Goal: Task Accomplishment & Management: Use online tool/utility

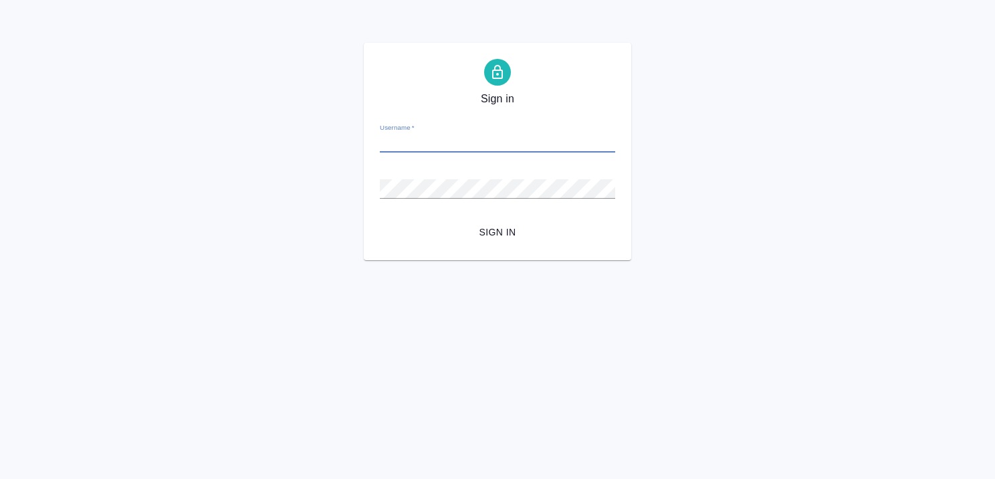
paste input "[EMAIL_ADDRESS][DOMAIN_NAME]"
type input "[EMAIL_ADDRESS][DOMAIN_NAME]"
click at [474, 178] on div "Password   *" at bounding box center [497, 182] width 235 height 29
click at [505, 233] on span "Sign in" at bounding box center [497, 232] width 214 height 17
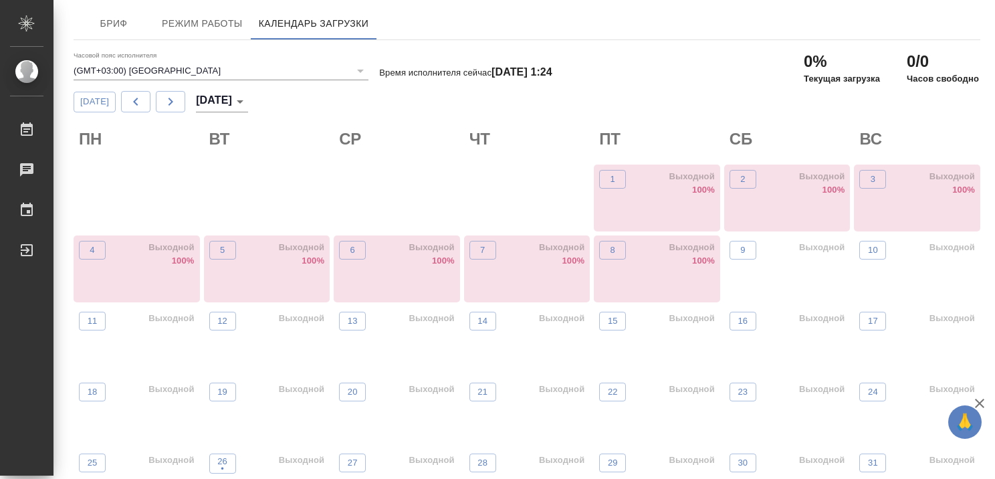
type input "(GMT+03:00) Moscow"
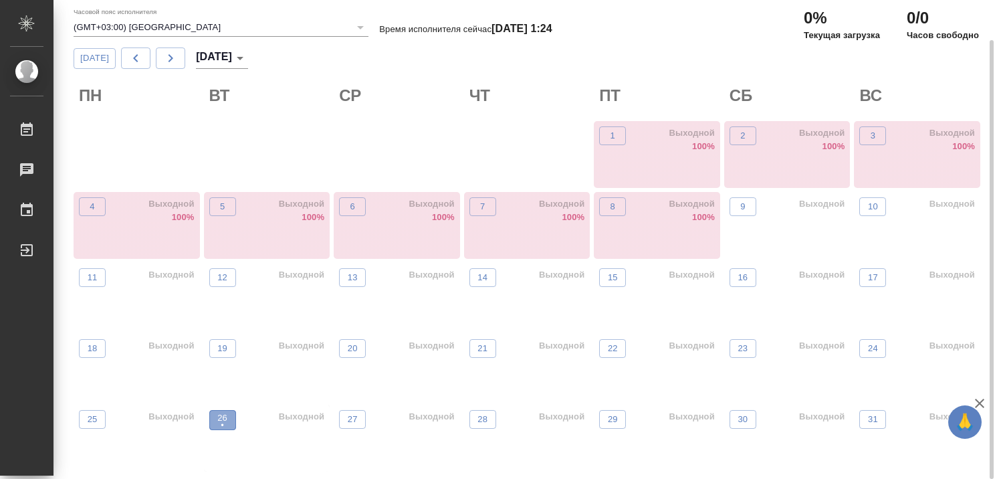
click at [222, 421] on p "•" at bounding box center [222, 424] width 10 height 13
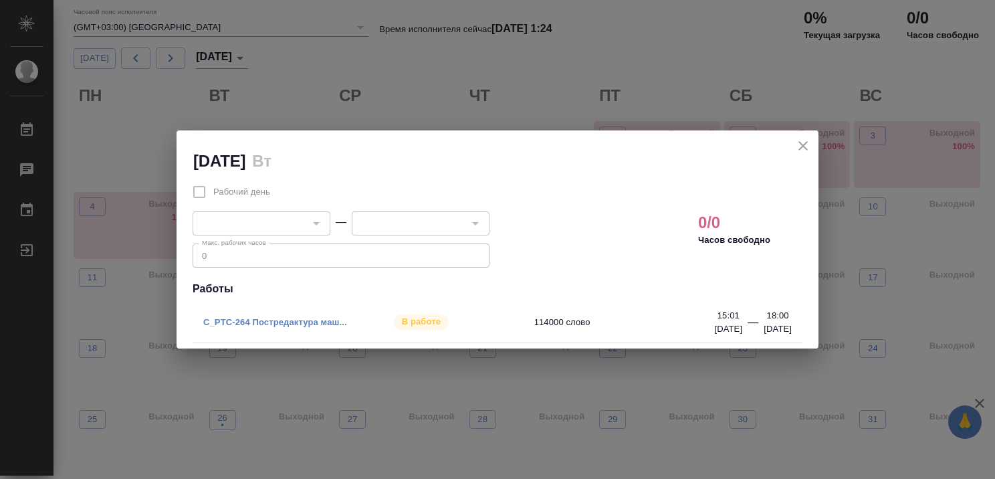
click at [219, 324] on link "C_PTC-264 Постредактура маш..." at bounding box center [275, 322] width 144 height 10
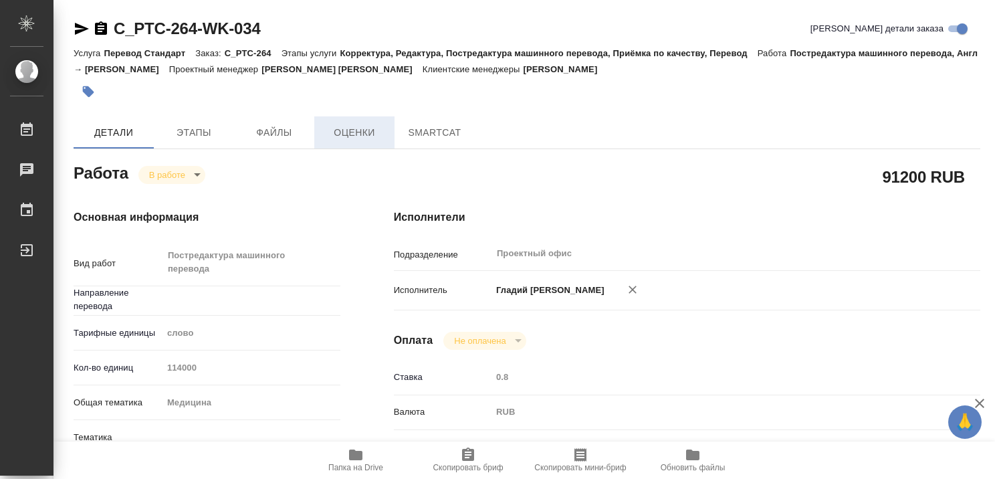
type textarea "x"
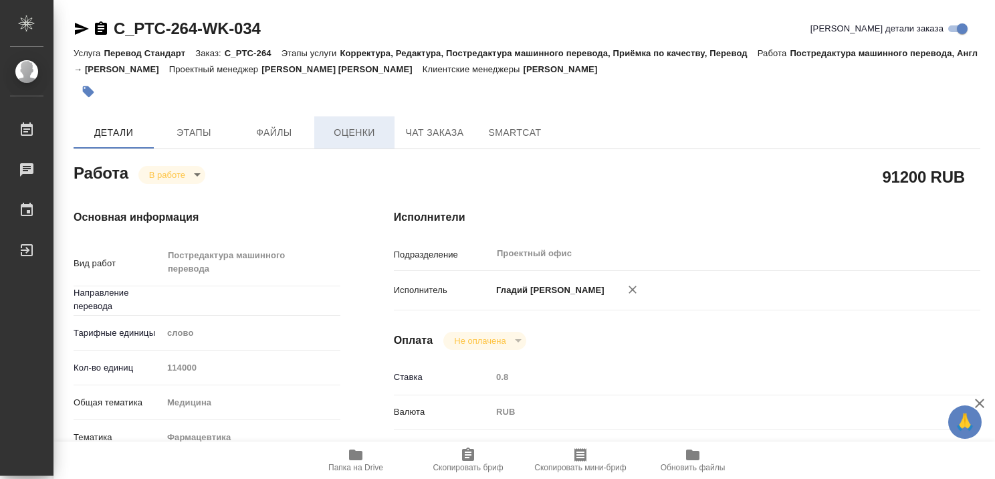
type textarea "x"
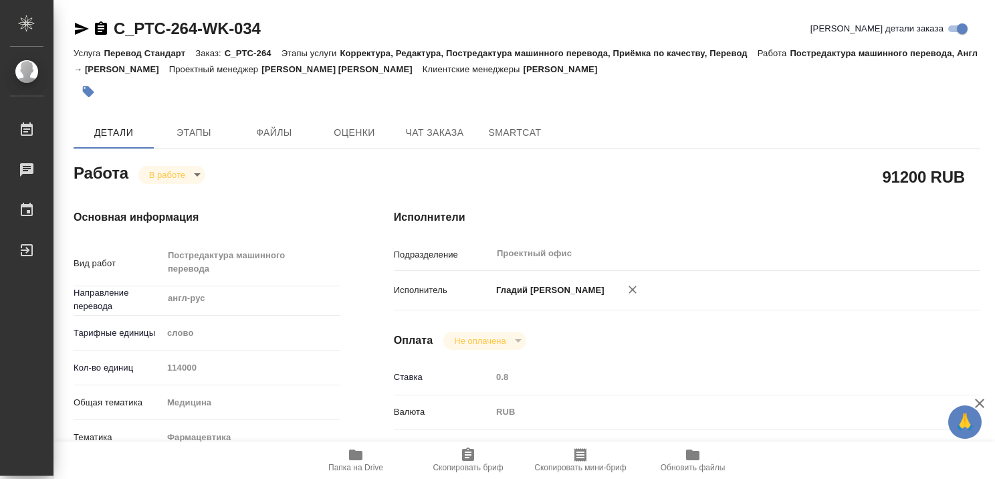
type textarea "x"
type input "англ-рус"
type textarea "x"
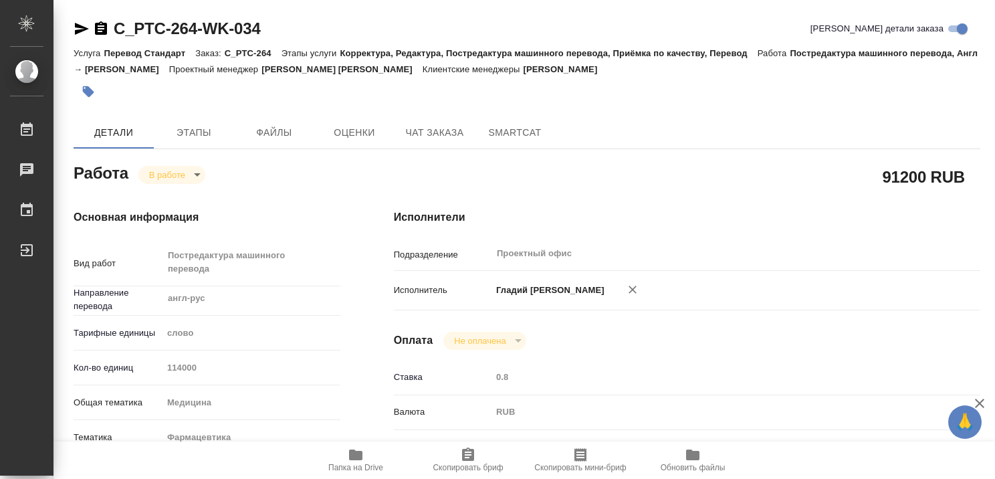
type textarea "x"
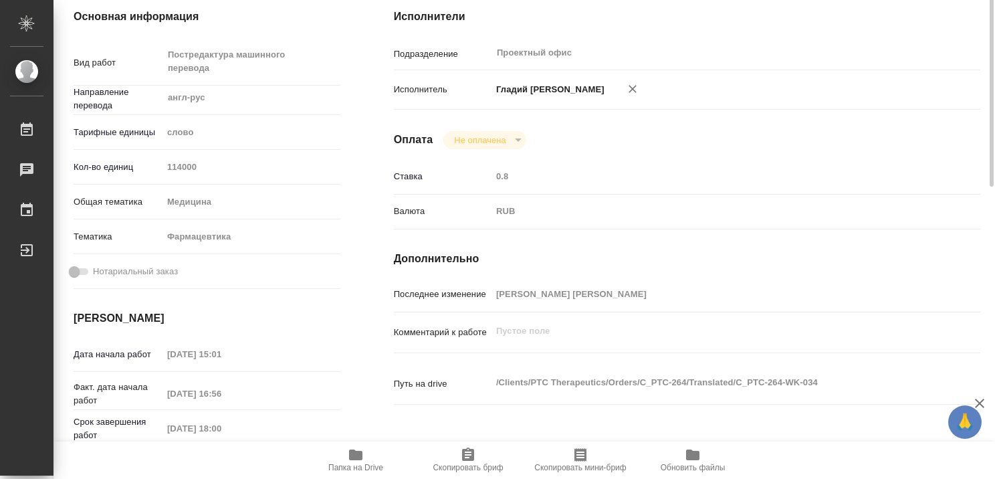
type textarea "x"
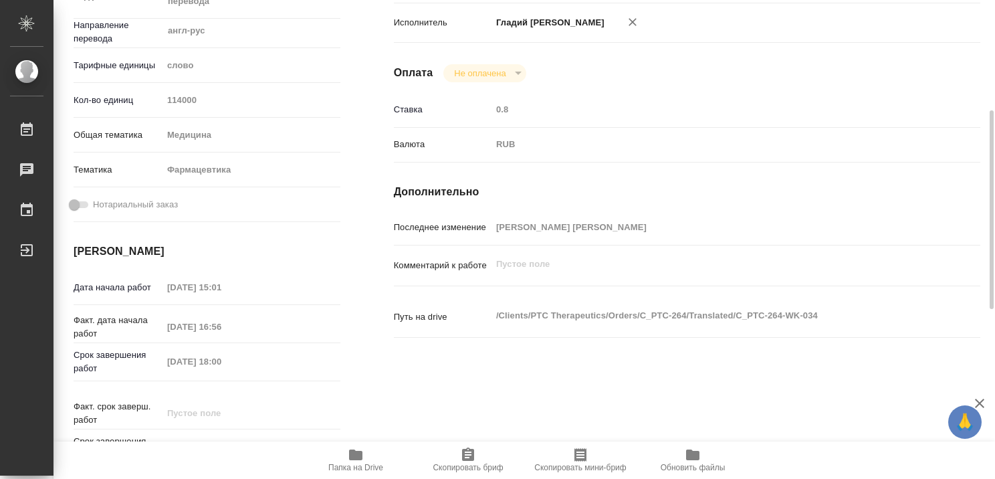
scroll to position [334, 0]
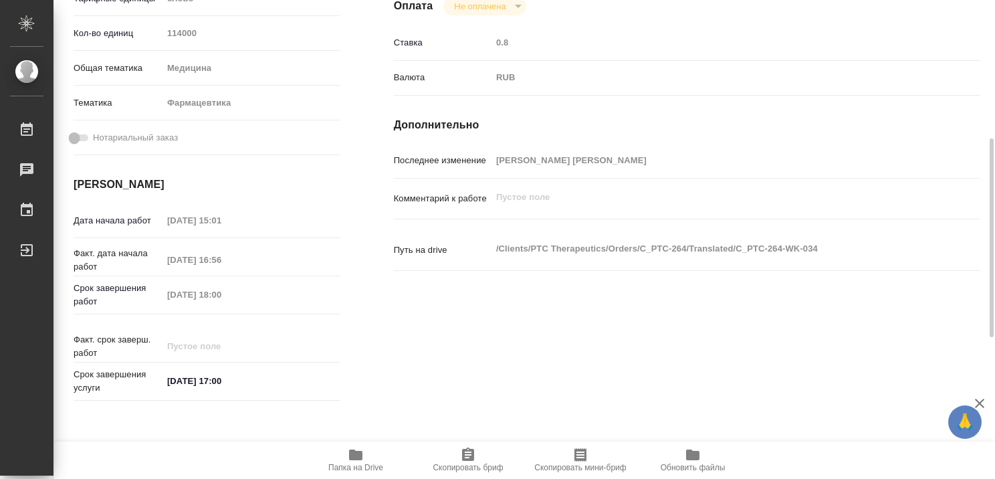
type textarea "x"
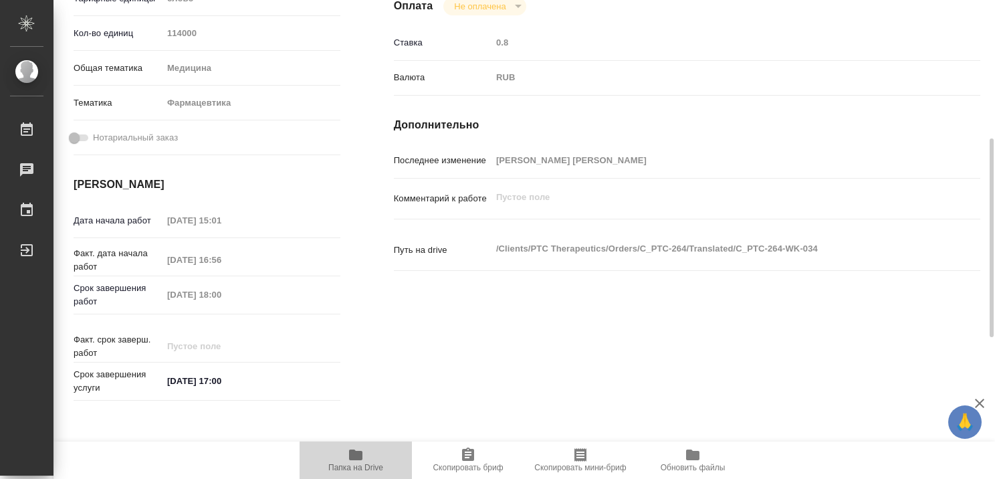
click at [357, 457] on icon "button" at bounding box center [355, 454] width 13 height 11
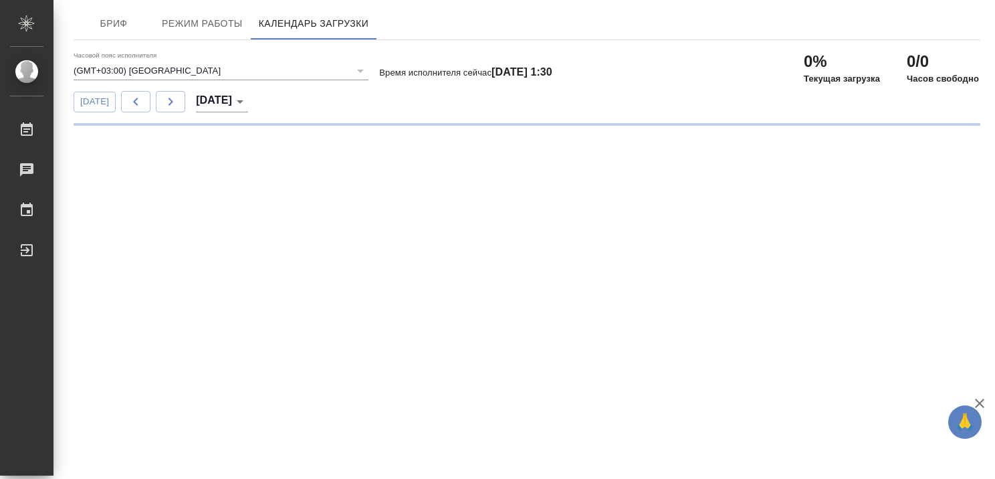
type input "(GMT+03:00) Moscow"
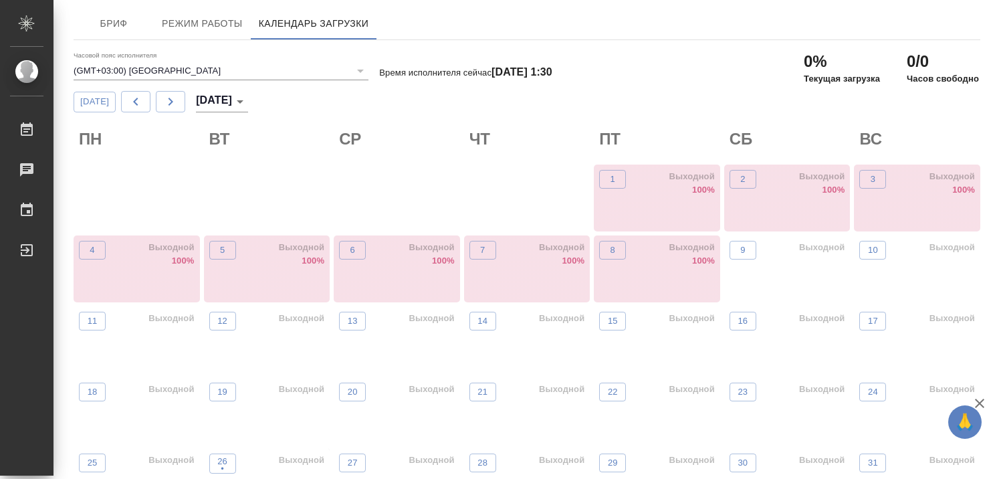
scroll to position [43, 0]
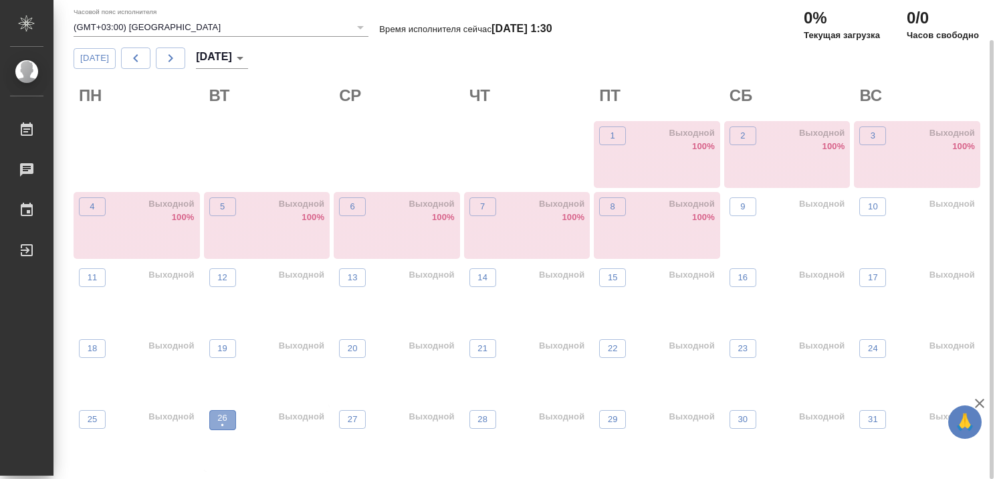
click at [231, 417] on button "26 •" at bounding box center [222, 420] width 27 height 20
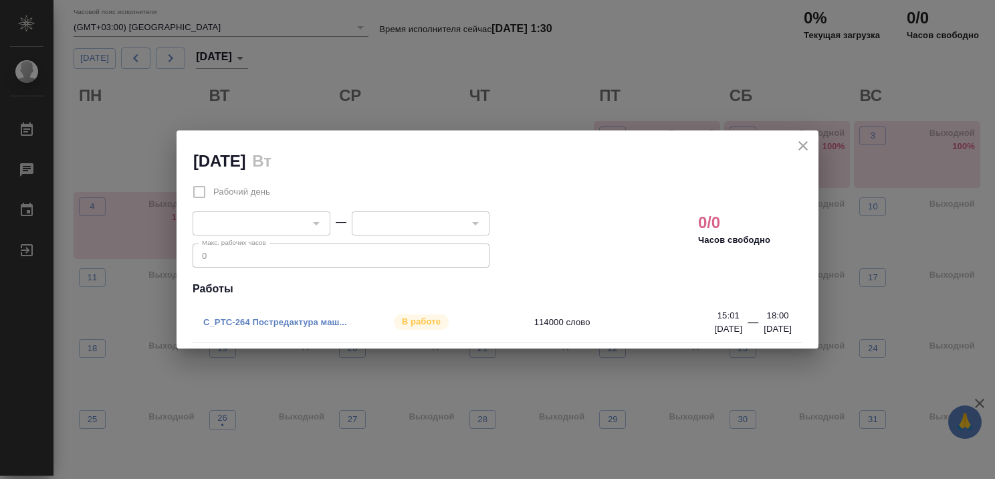
click at [304, 323] on link "C_PTC-264 Постредактура маш..." at bounding box center [275, 322] width 144 height 10
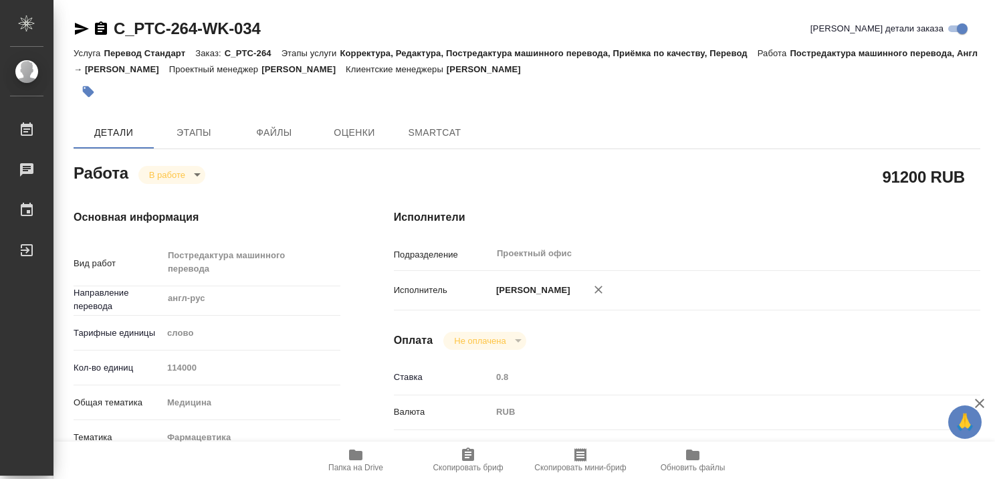
type textarea "x"
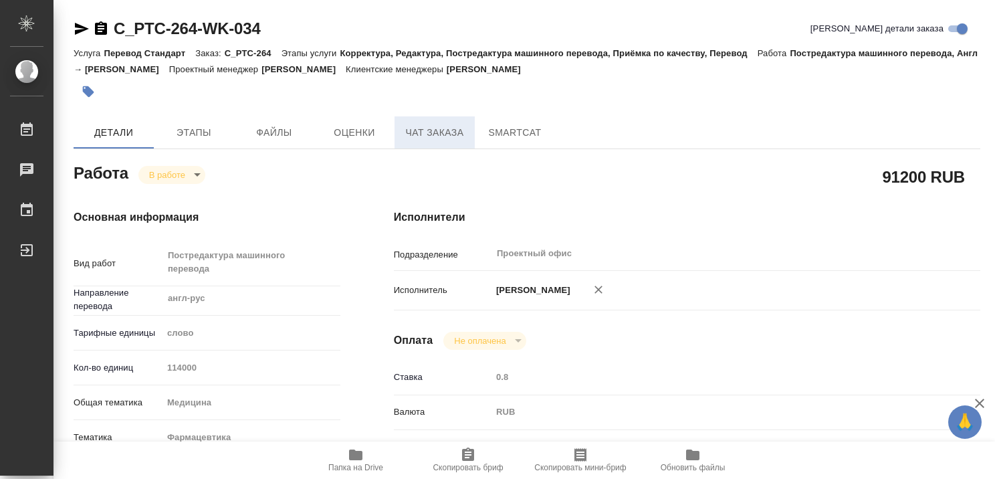
type textarea "x"
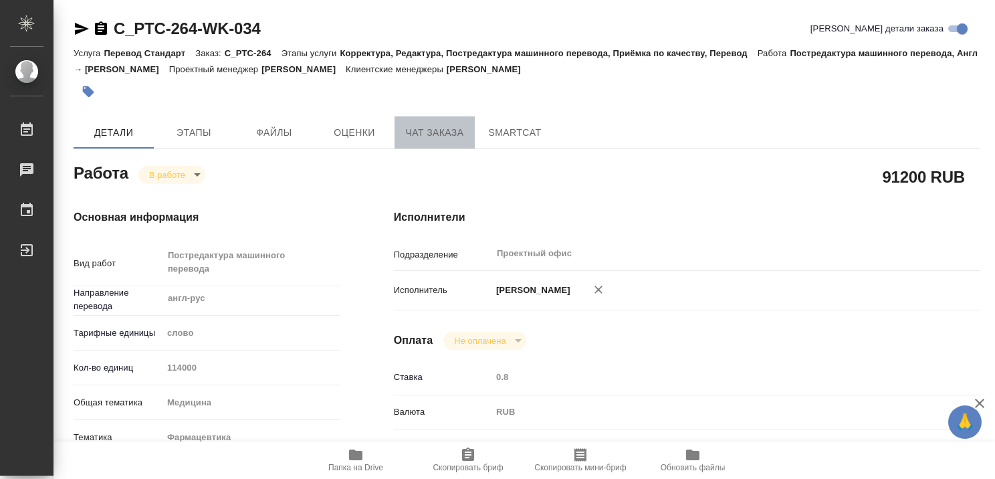
click at [437, 134] on span "Чат заказа" at bounding box center [434, 132] width 64 height 17
type textarea "x"
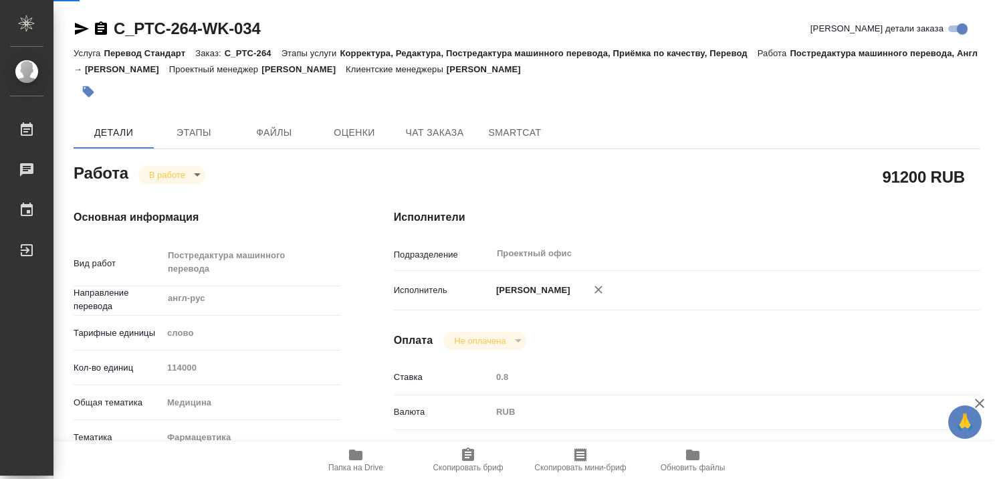
type textarea "x"
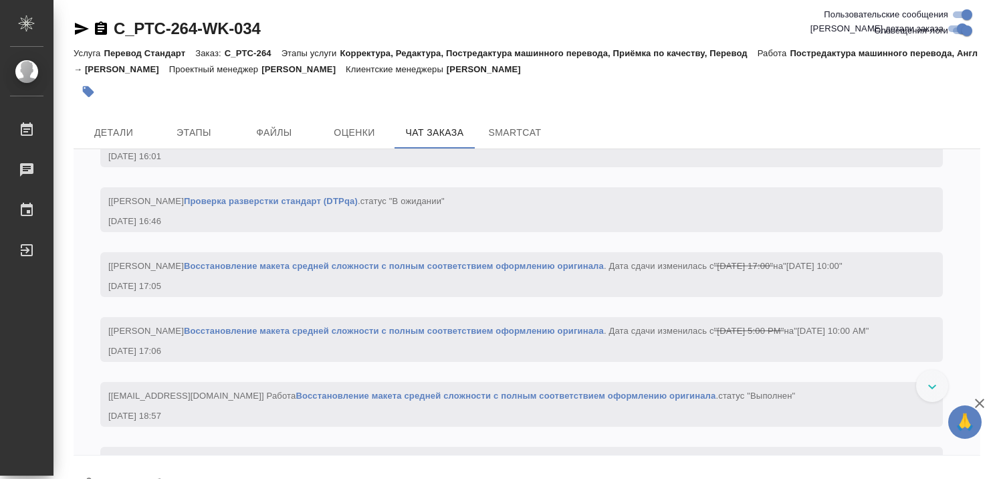
scroll to position [28475, 0]
